Goal: Task Accomplishment & Management: Use online tool/utility

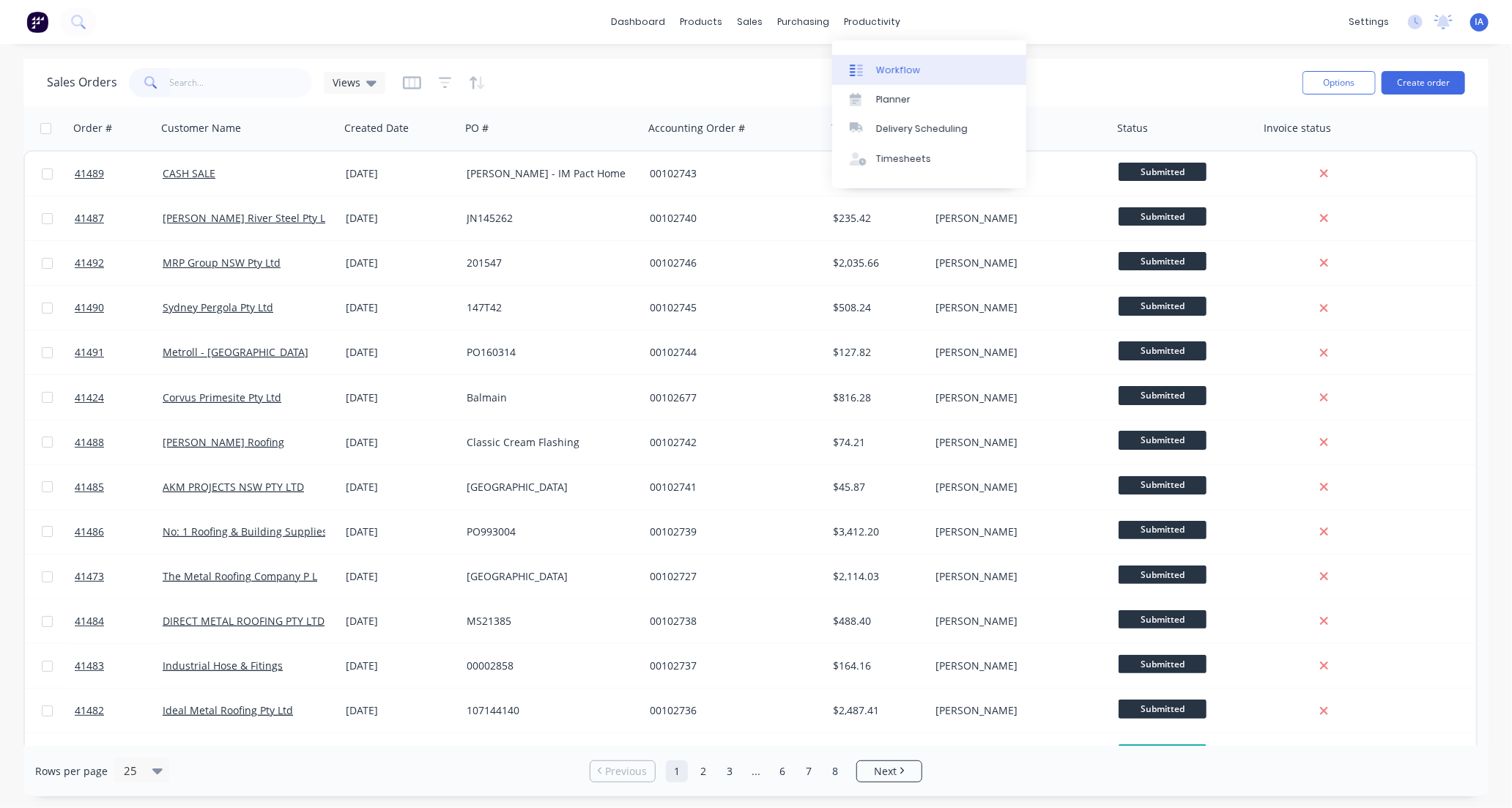
click at [894, 66] on div "Workflow" at bounding box center [898, 70] width 44 height 13
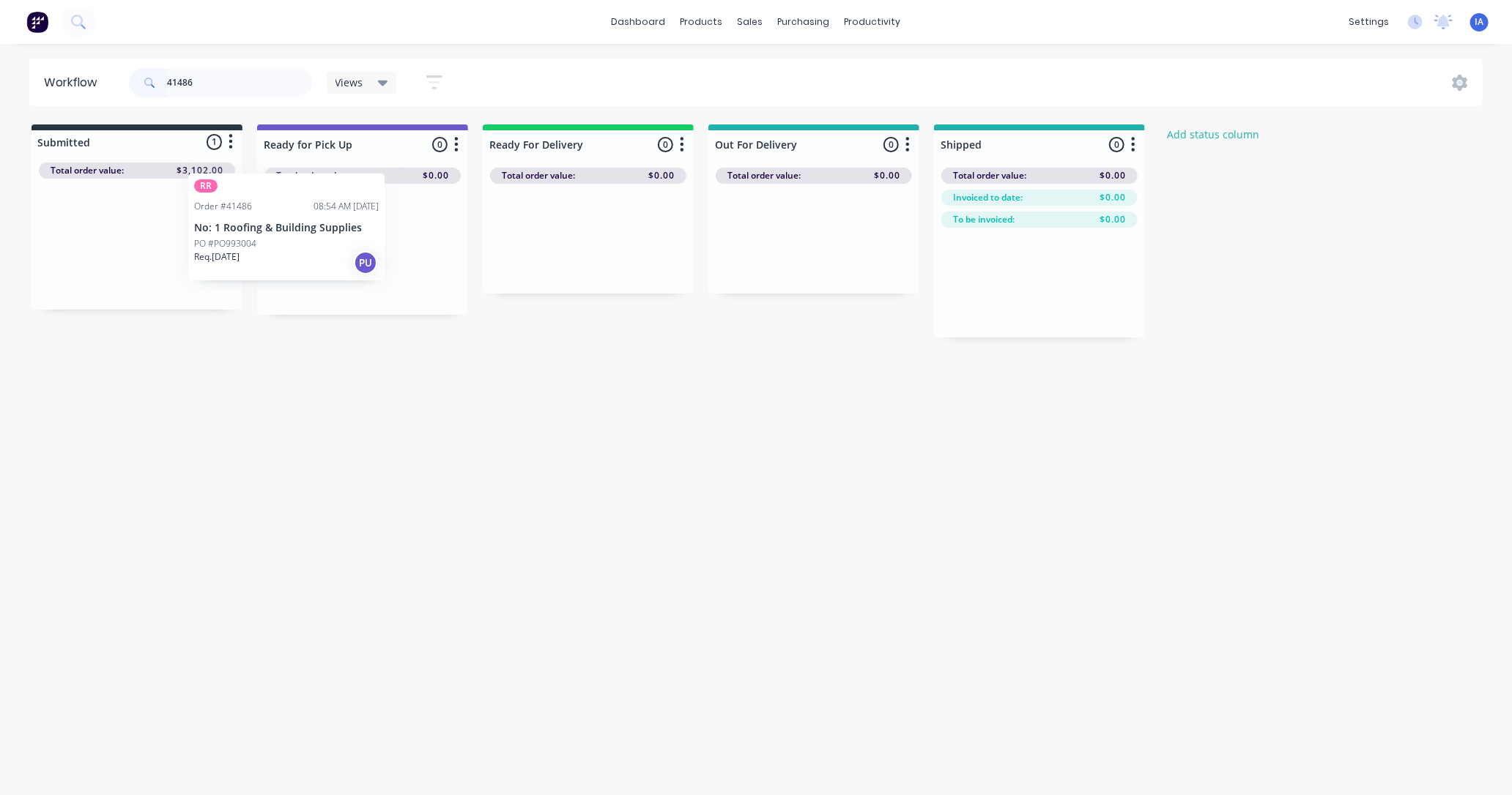
drag, startPoint x: 157, startPoint y: 282, endPoint x: 367, endPoint y: 254, distance: 211.9
click at [368, 253] on div "Submitted 1 Status colour #273444 hex #273444 Save Cancel Summaries Total order…" at bounding box center [785, 231] width 1593 height 213
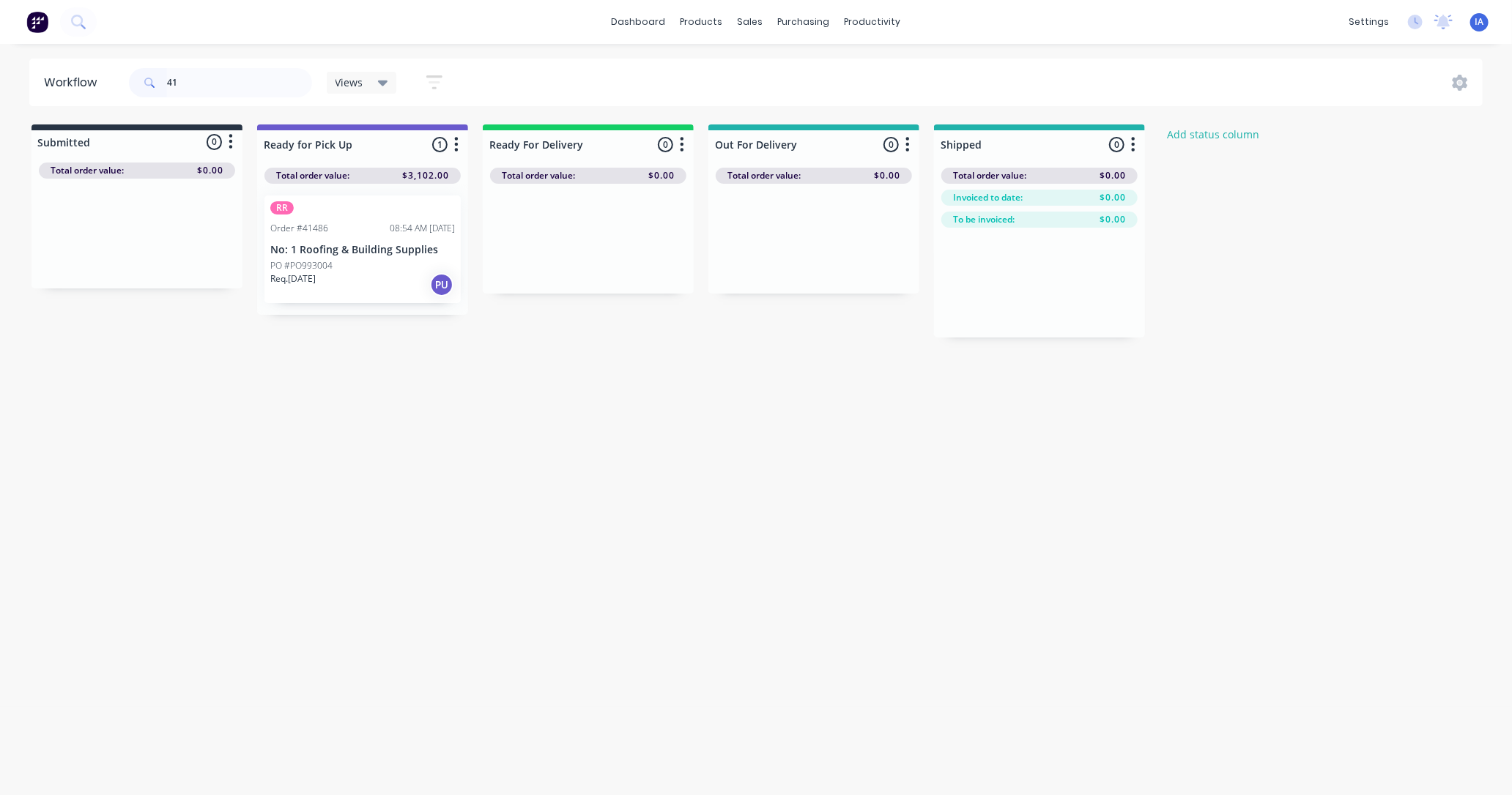
type input "4"
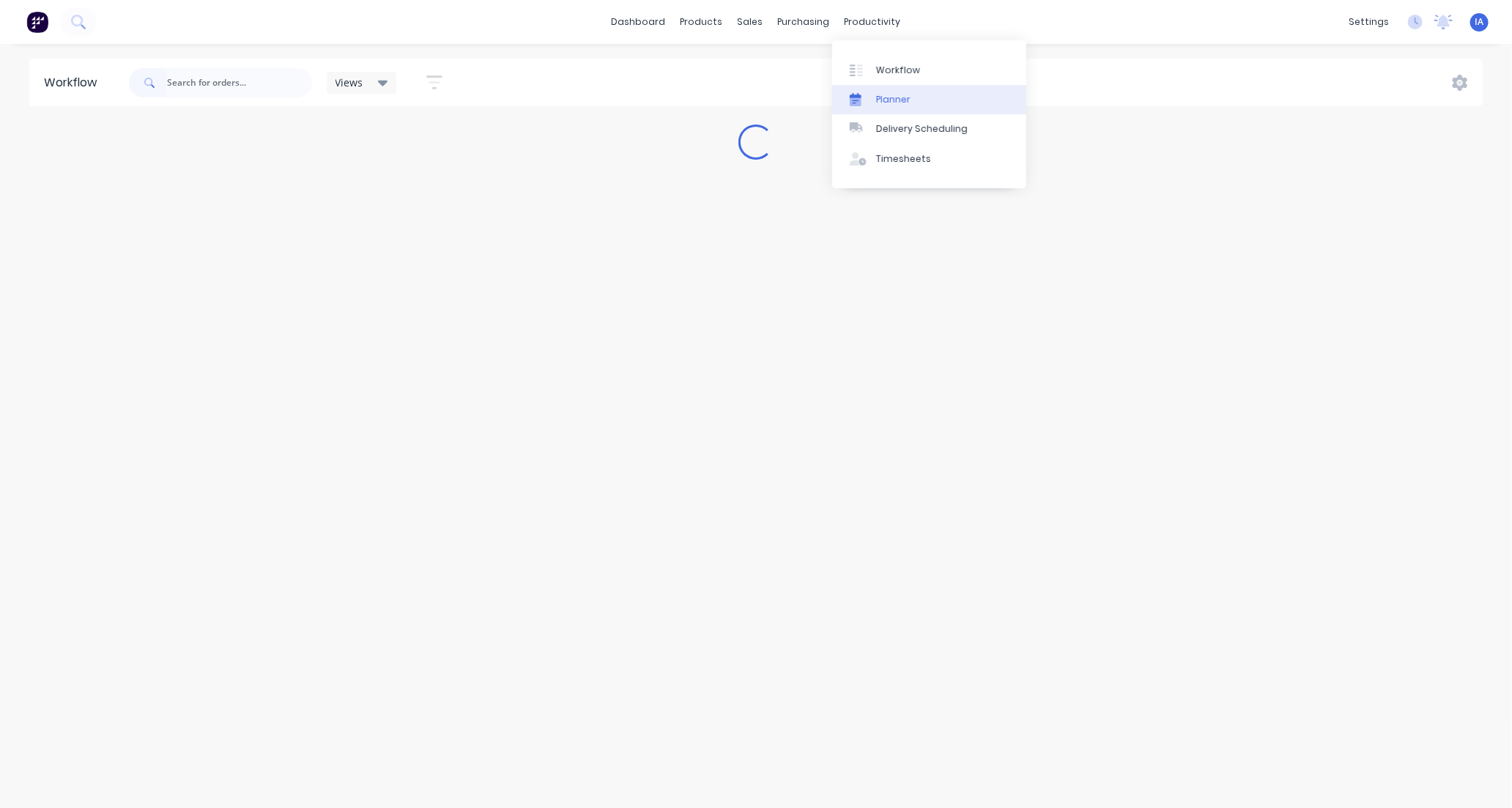
click at [906, 99] on div "Planner" at bounding box center [894, 99] width 35 height 13
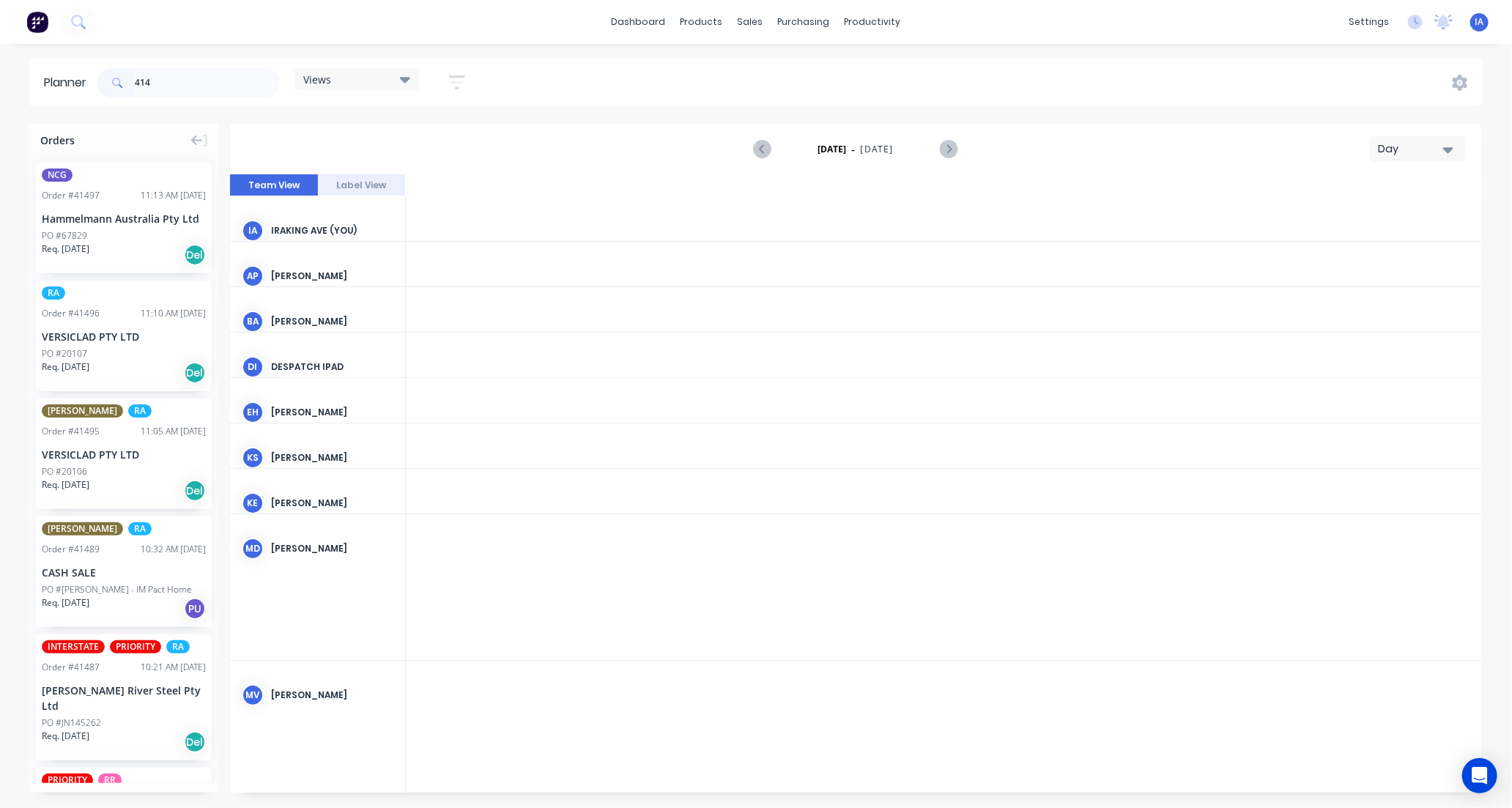
scroll to position [0, 2579]
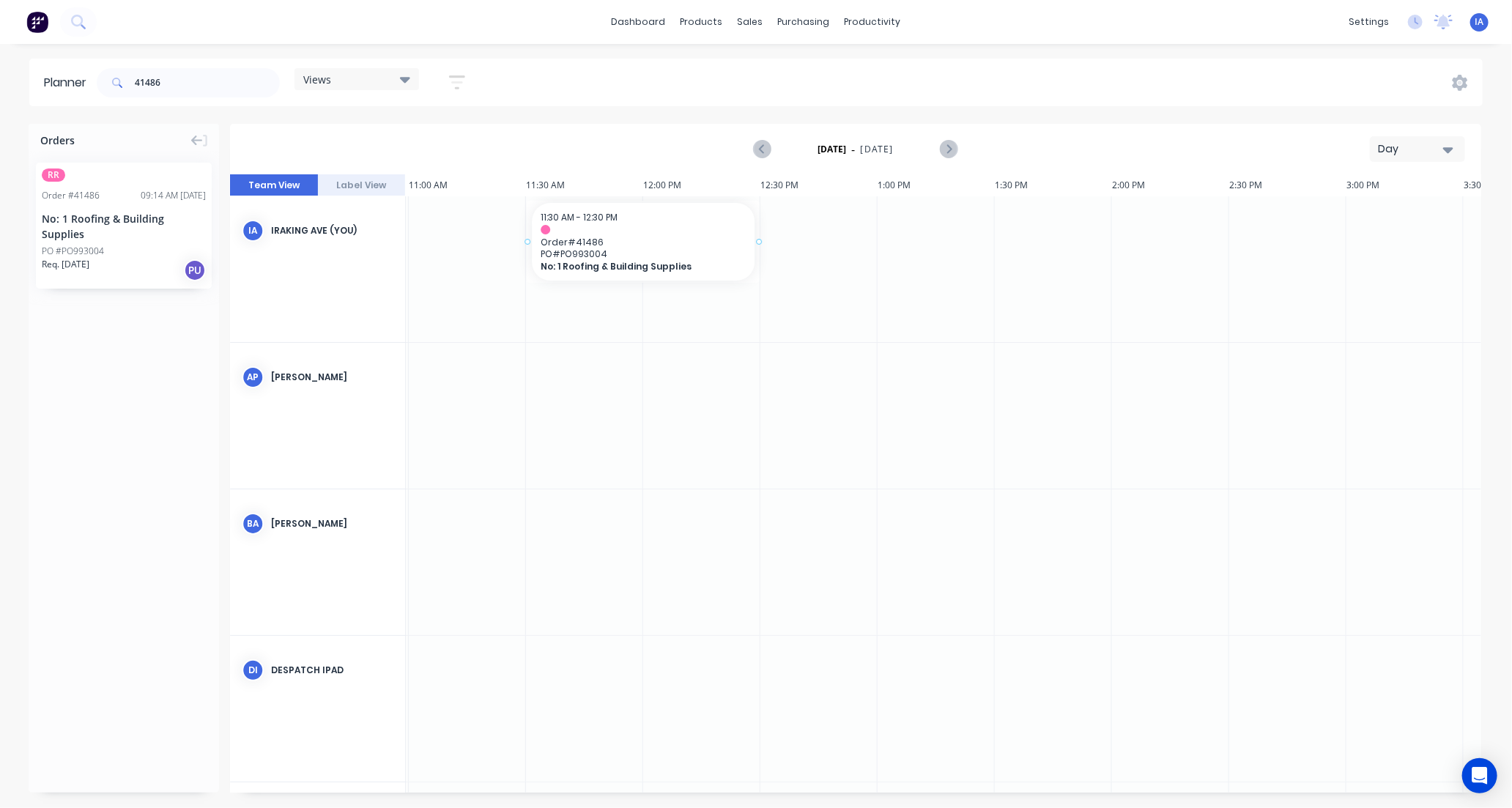
drag, startPoint x: 140, startPoint y: 229, endPoint x: 565, endPoint y: 208, distance: 425.5
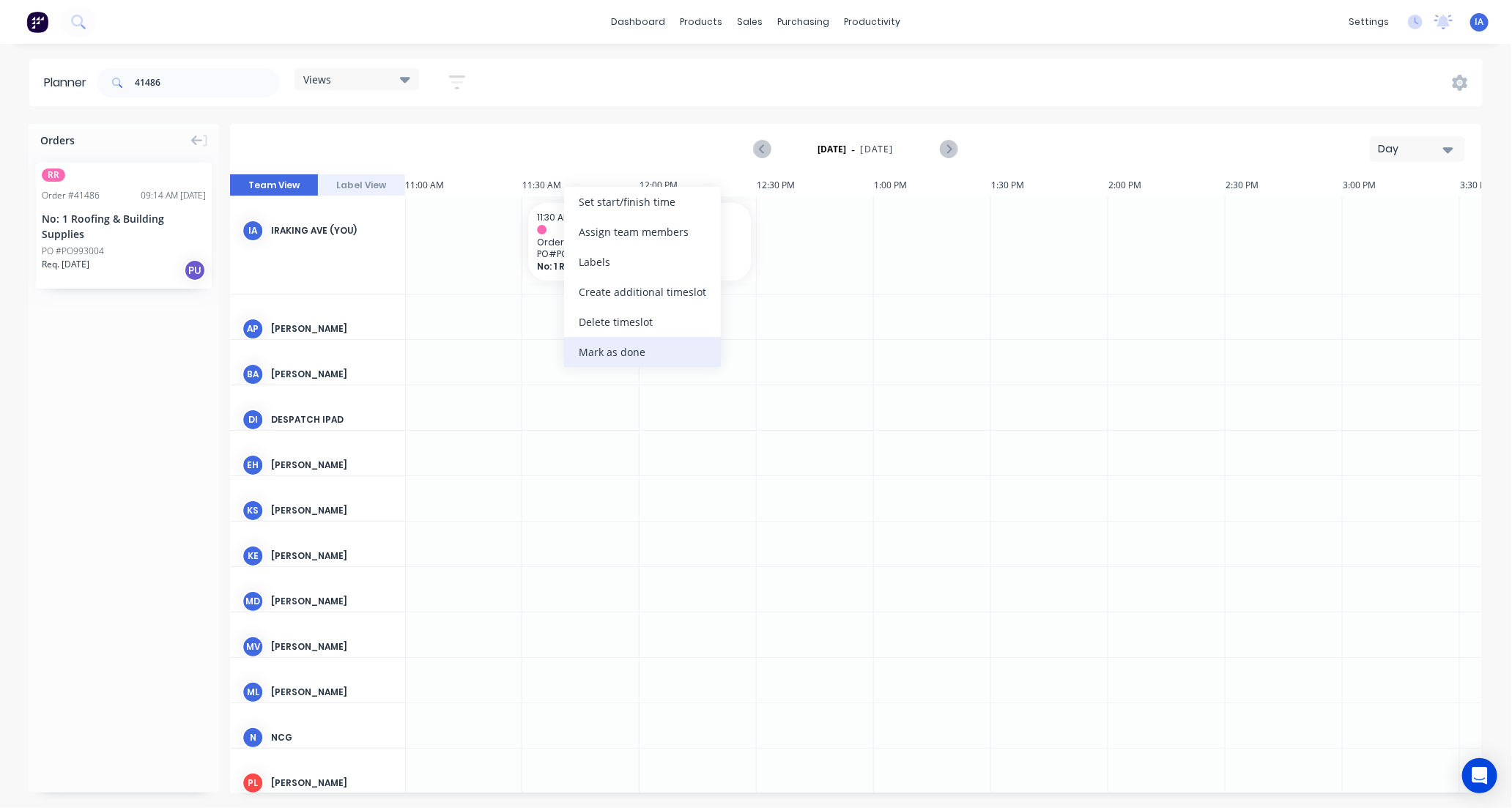
click at [630, 355] on div "Mark as done" at bounding box center [642, 352] width 157 height 30
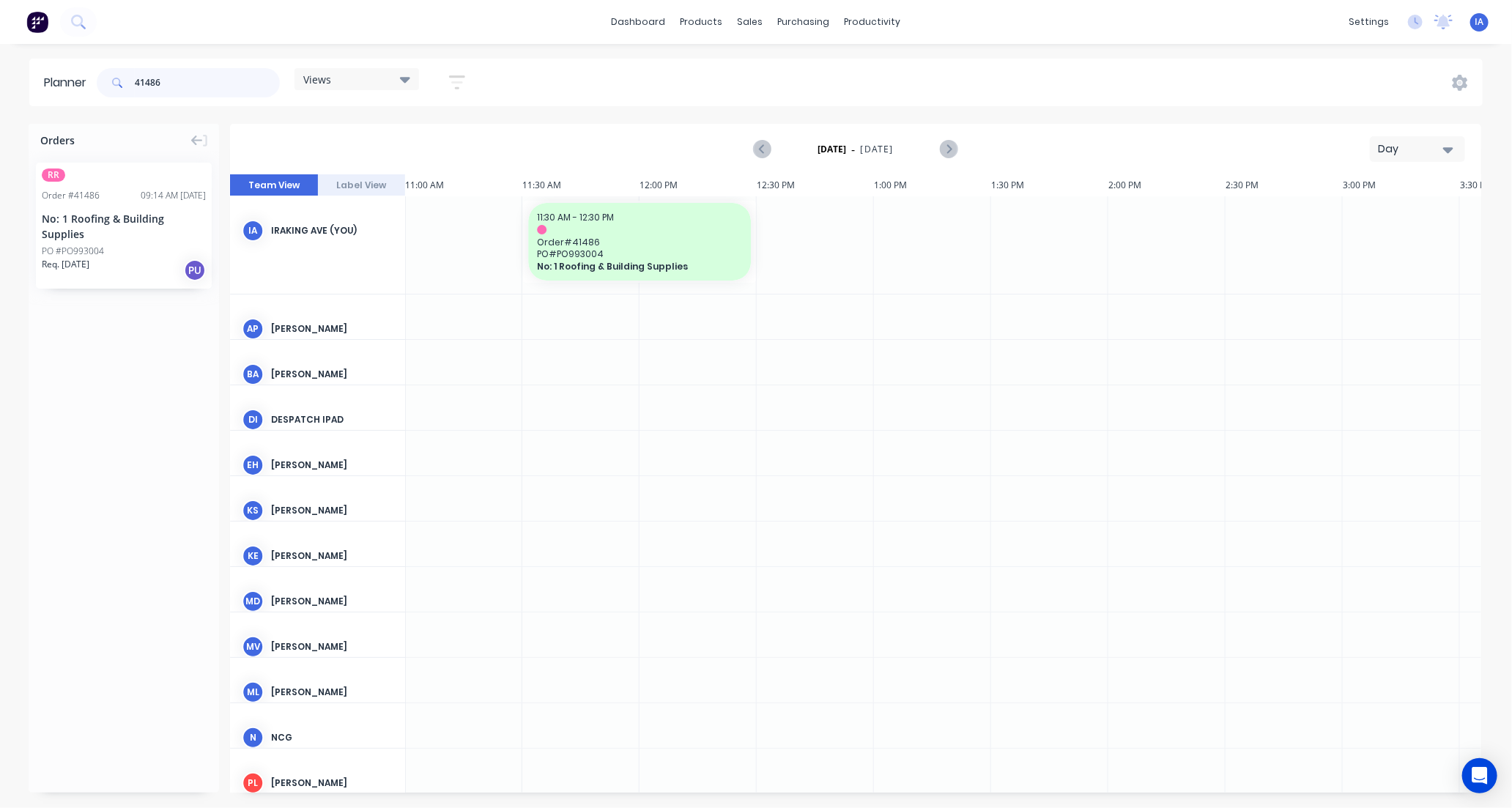
click at [192, 85] on input "41486" at bounding box center [207, 83] width 145 height 29
type input "4"
